Goal: Task Accomplishment & Management: Complete application form

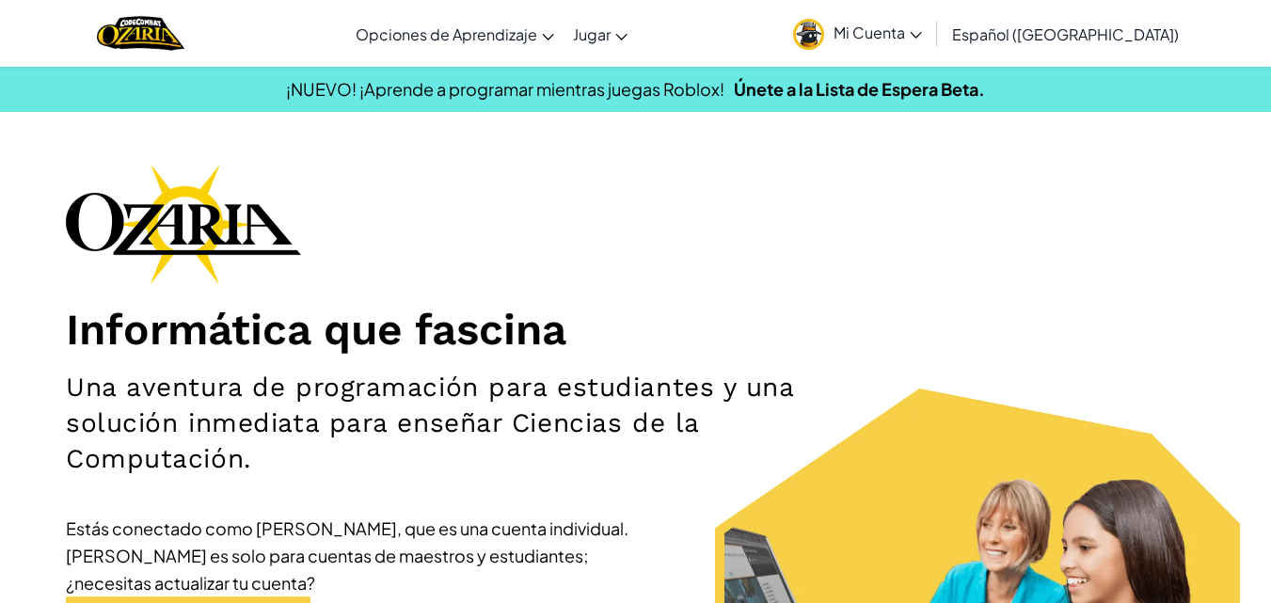
click at [922, 30] on span "Mi Cuenta" at bounding box center [877, 33] width 88 height 20
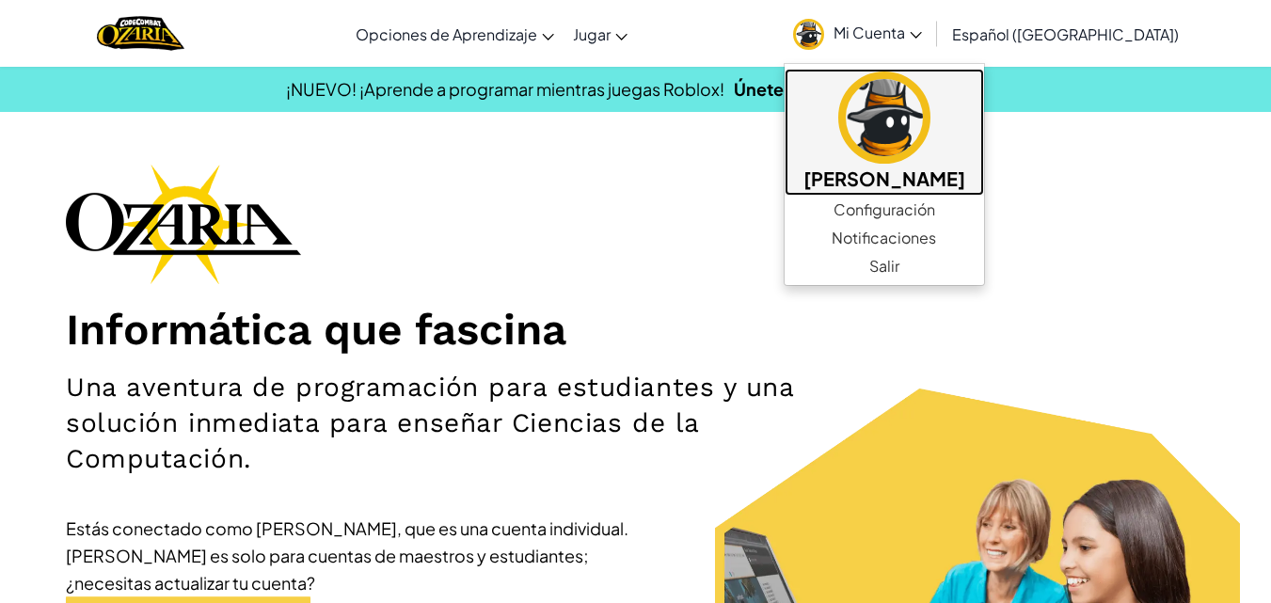
click at [898, 135] on img at bounding box center [884, 117] width 92 height 92
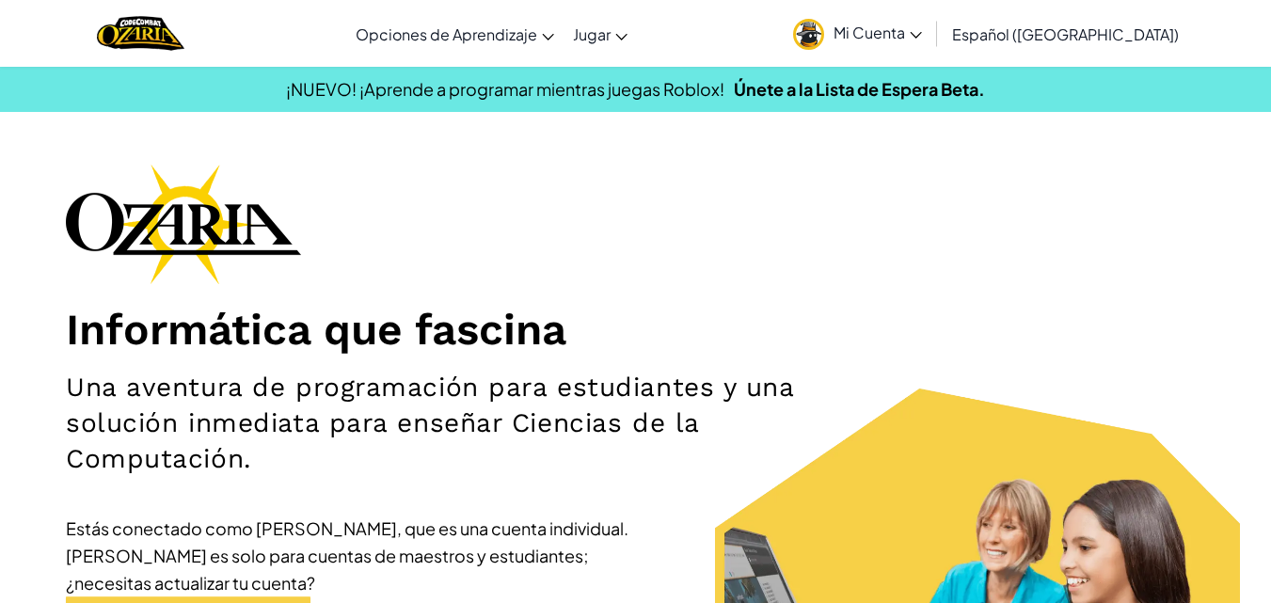
click at [918, 40] on span "Mi Cuenta" at bounding box center [877, 33] width 88 height 20
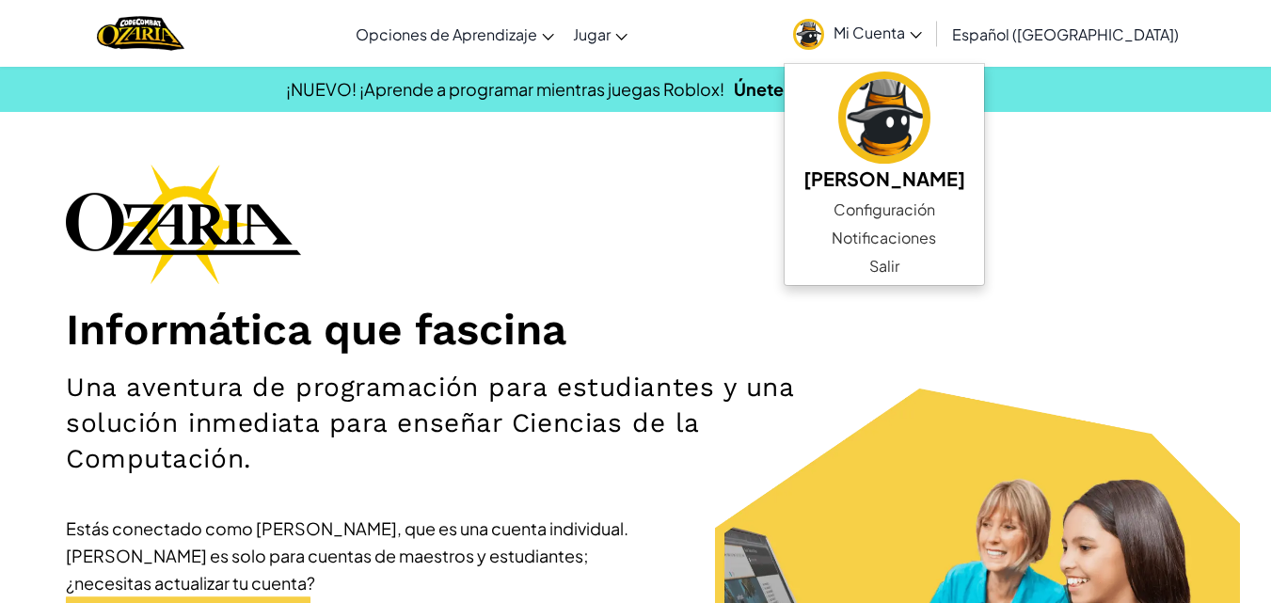
click at [604, 261] on div "Informática que fascina Una aventura de programación para estudiantes y una sol…" at bounding box center [635, 455] width 1139 height 583
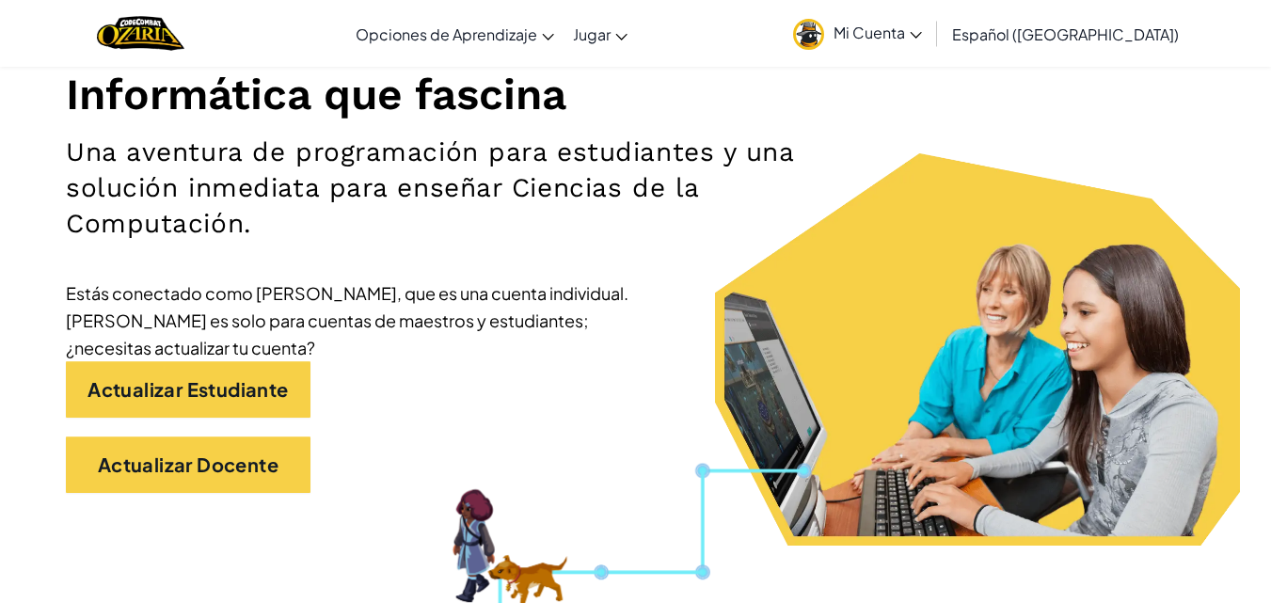
scroll to position [237, 0]
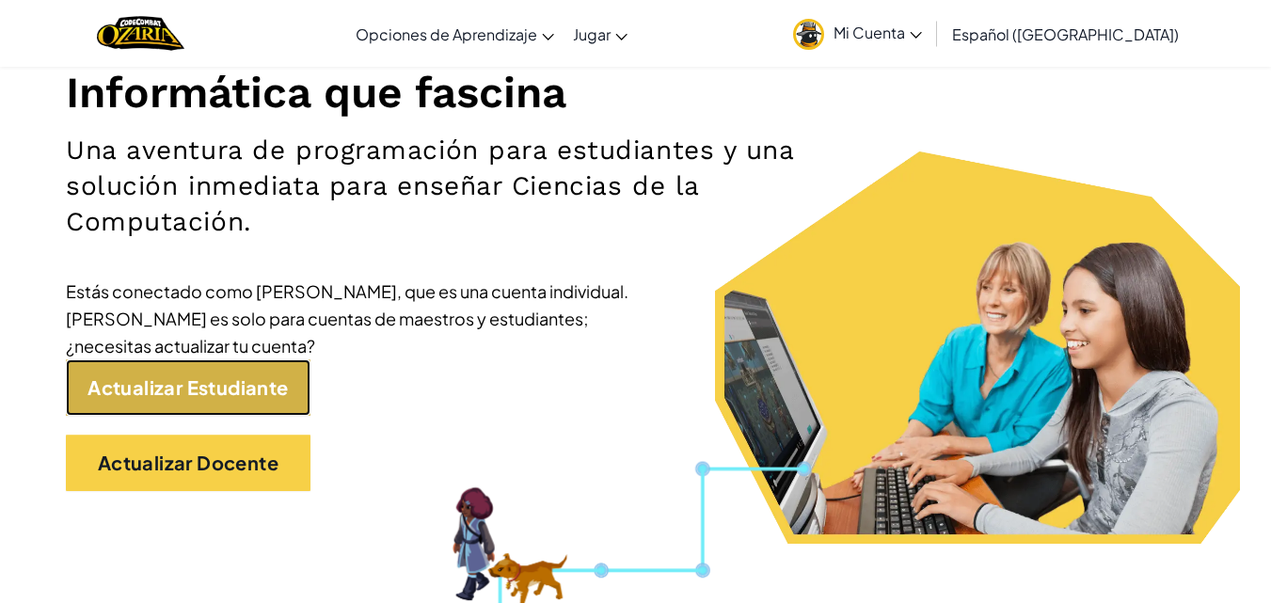
click at [179, 406] on link "Actualizar Estudiante" at bounding box center [188, 387] width 245 height 56
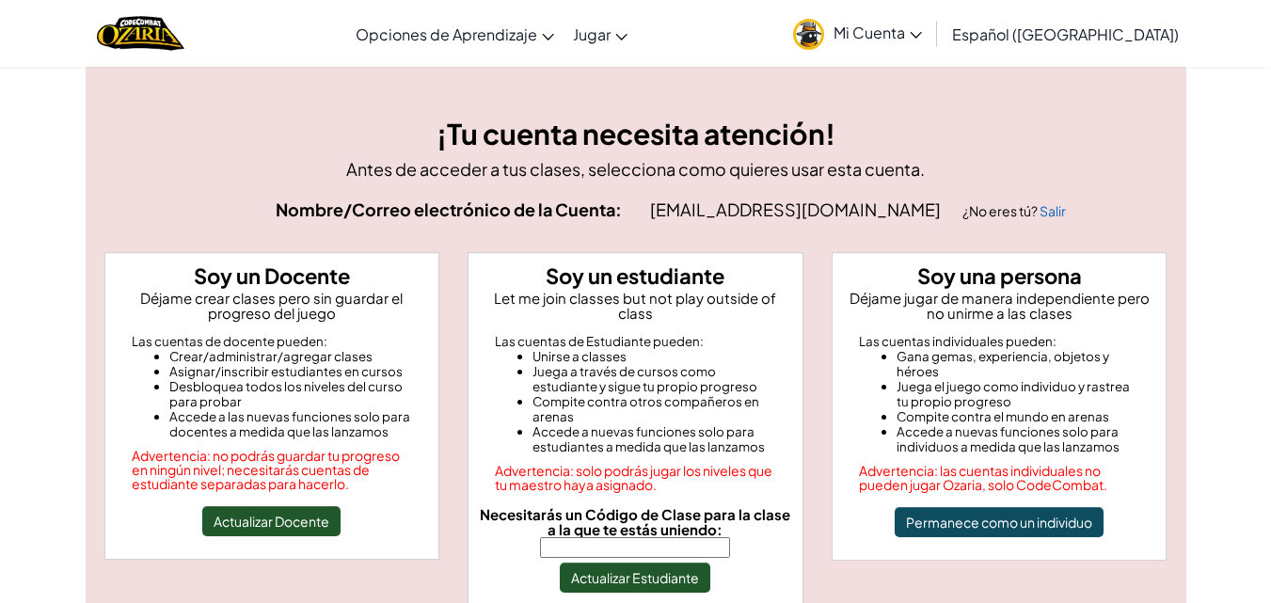
scroll to position [11, 0]
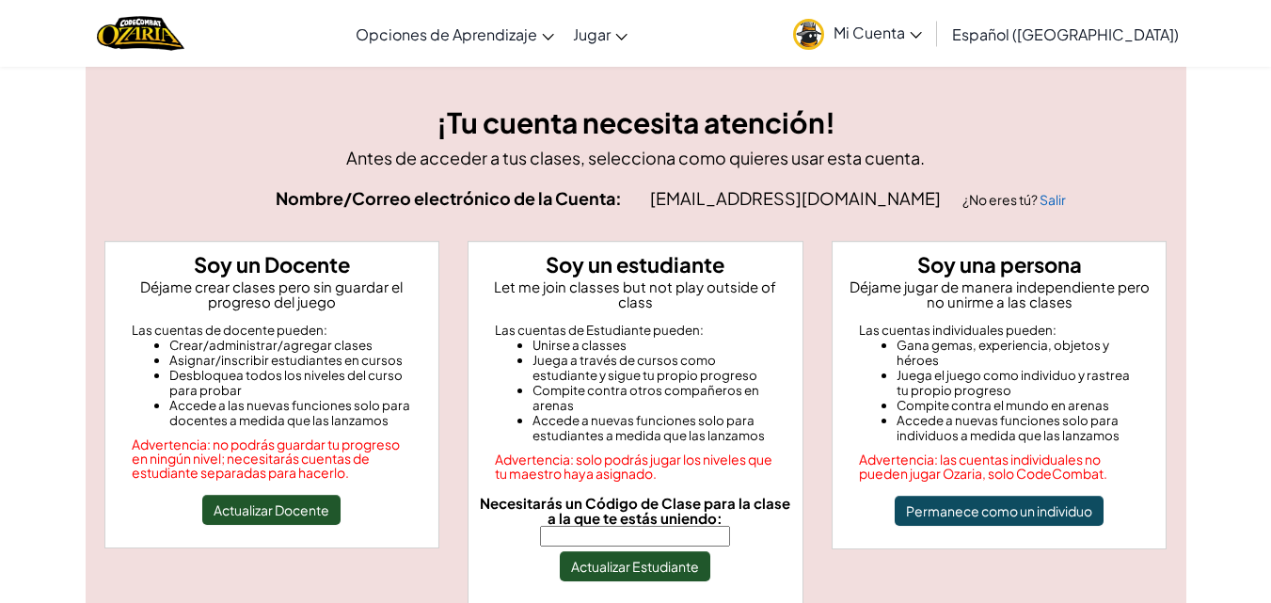
click at [607, 526] on input "Necesitarás un Código de Clase para la clase a la que te estás uniendo:" at bounding box center [635, 536] width 190 height 21
type input "BlueNorthRoad"
click at [601, 552] on button "Actualizar Estudiante" at bounding box center [635, 566] width 150 height 30
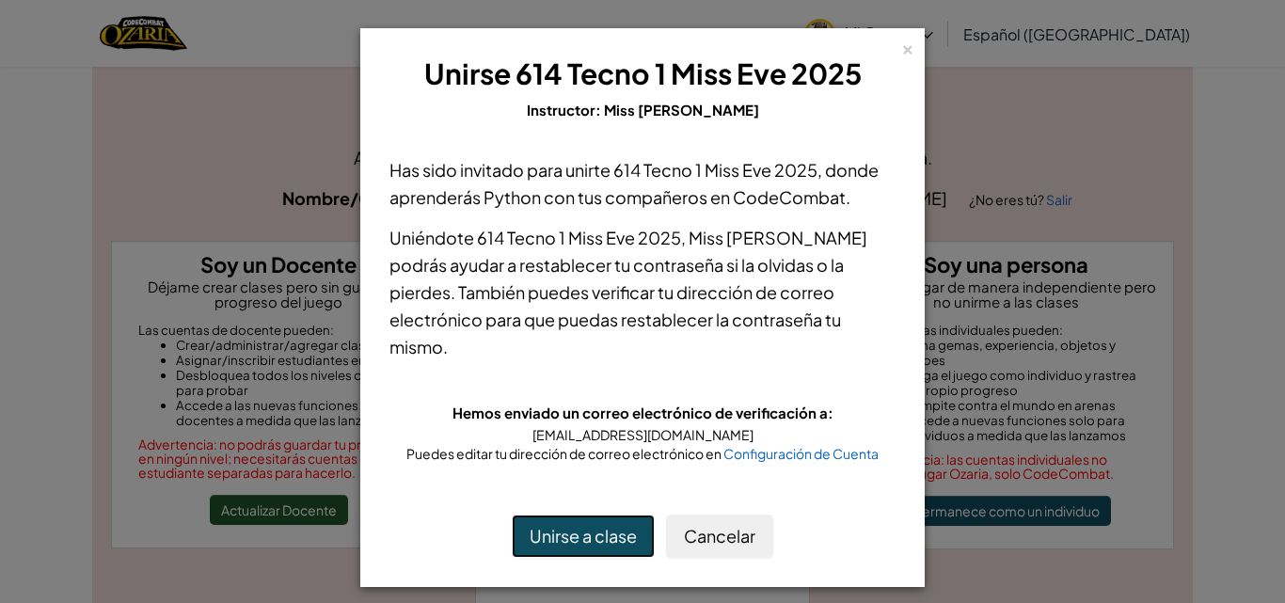
click at [576, 514] on button "Unirse a clase" at bounding box center [583, 535] width 143 height 43
click at [693, 514] on button "Cancelar" at bounding box center [719, 535] width 107 height 43
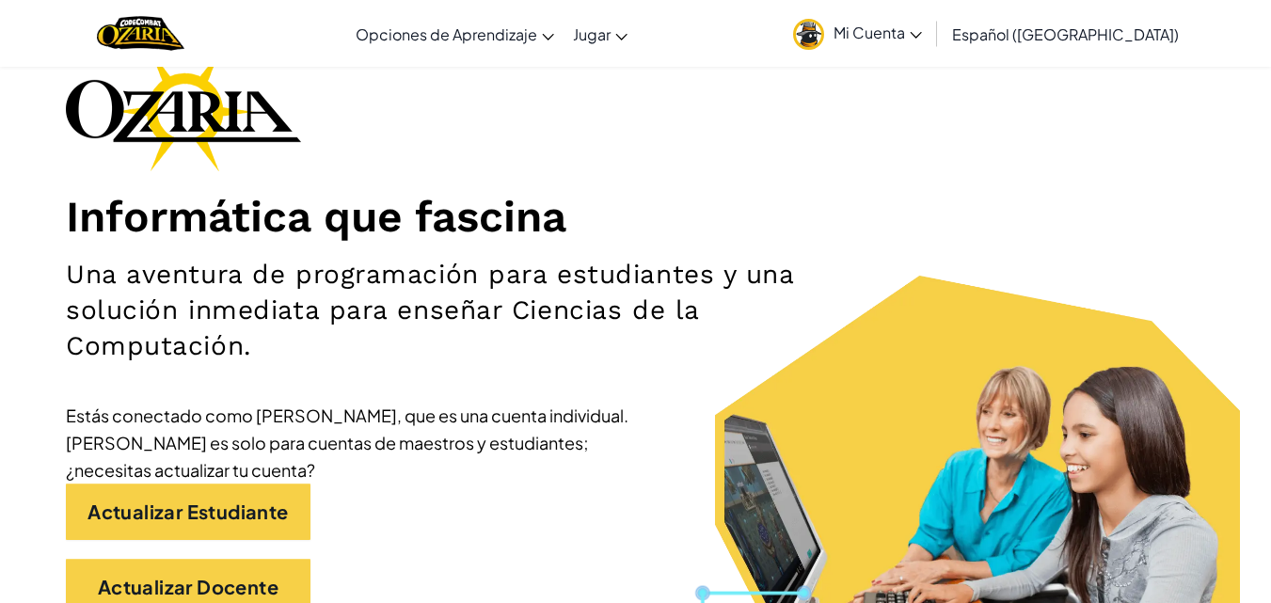
scroll to position [150, 0]
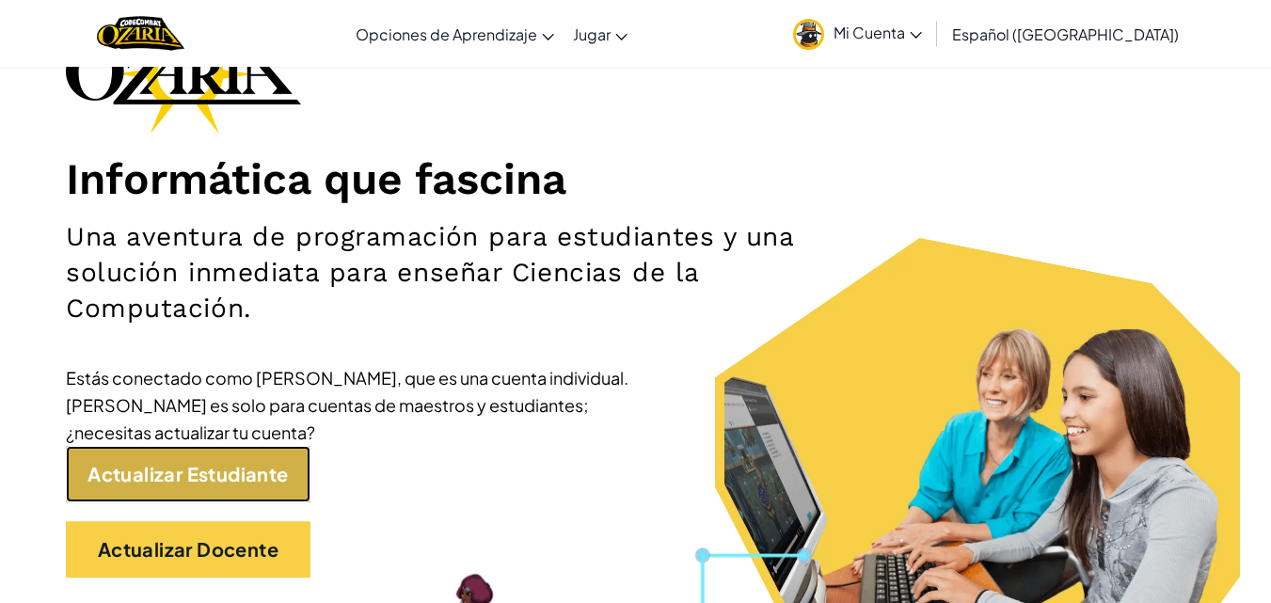
click at [209, 475] on link "Actualizar Estudiante" at bounding box center [188, 474] width 245 height 56
